Goal: Navigation & Orientation: Find specific page/section

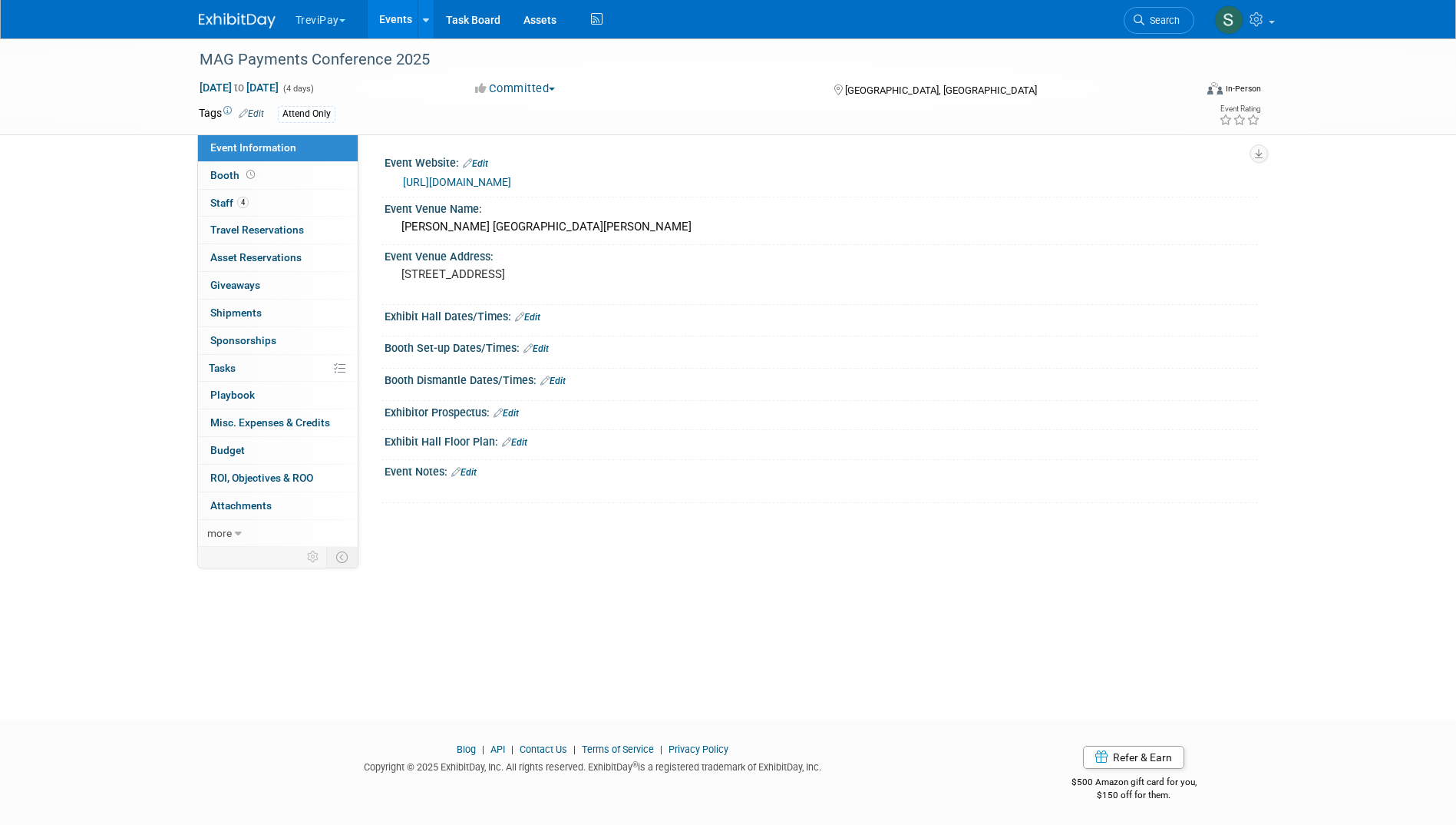
click at [392, 12] on link "Events" at bounding box center [395, 19] width 56 height 39
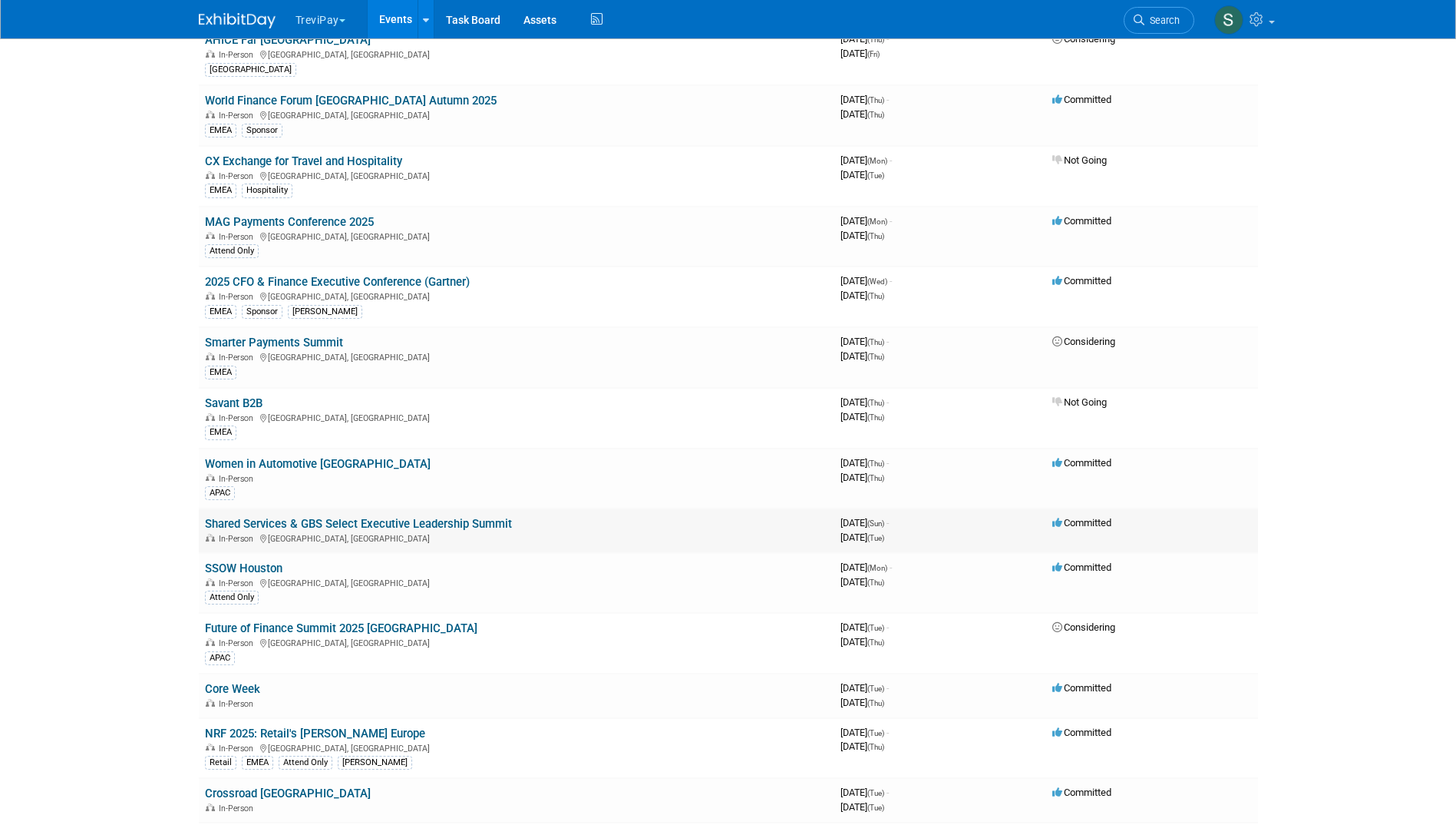
scroll to position [203, 0]
click at [247, 567] on link "SSOW Houston" at bounding box center [243, 568] width 77 height 14
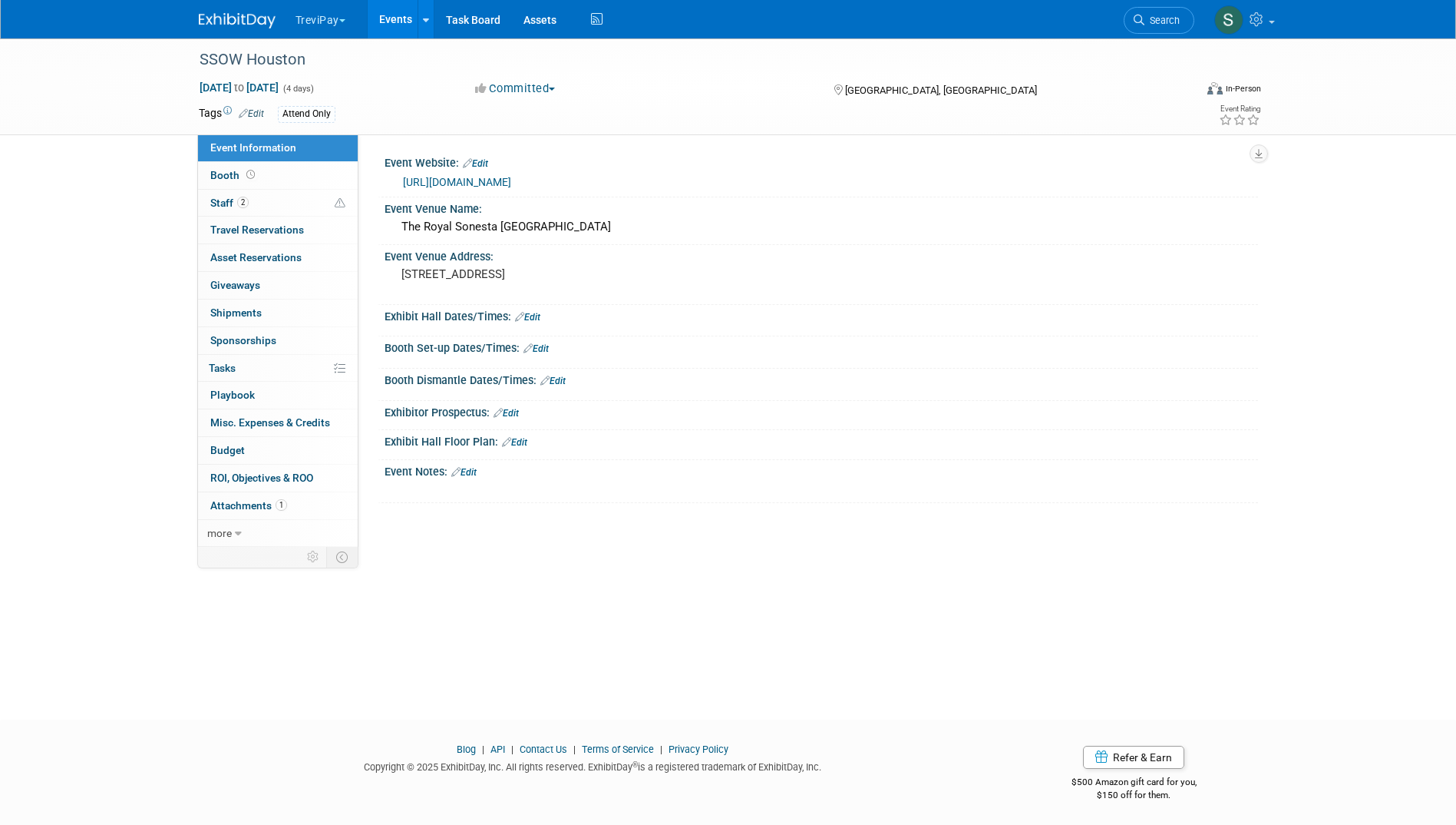
click at [382, 25] on link "Events" at bounding box center [395, 19] width 56 height 39
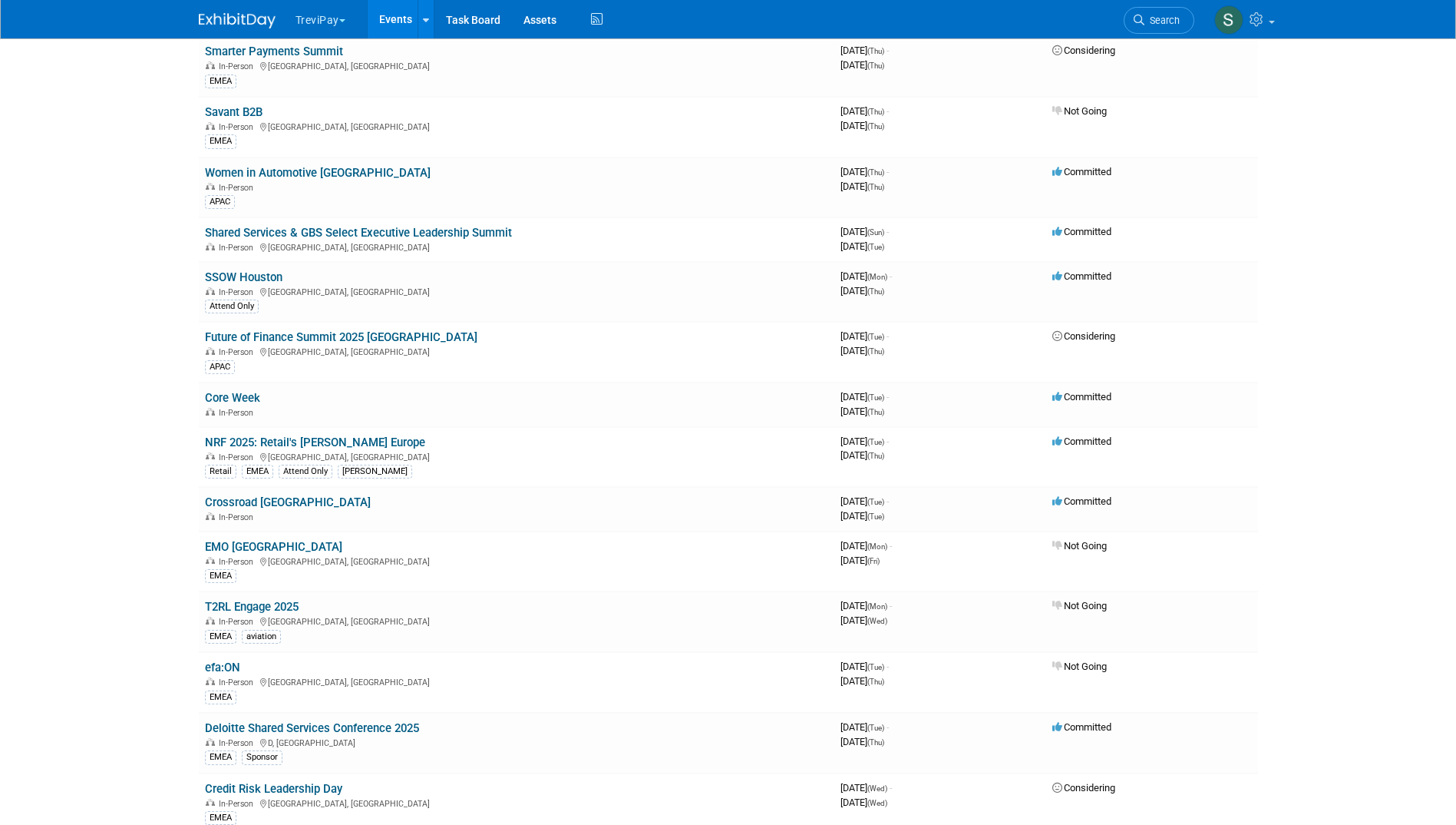
scroll to position [489, 0]
